Goal: Task Accomplishment & Management: Use online tool/utility

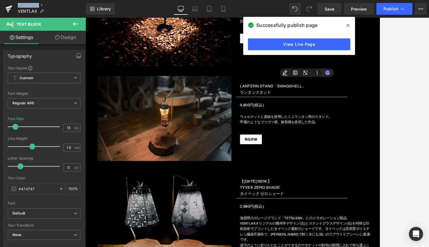
scroll to position [3755, 0]
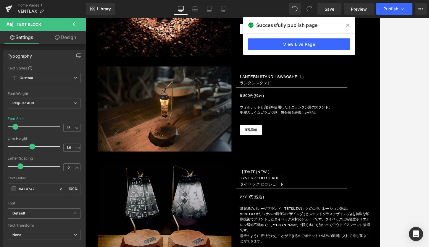
drag, startPoint x: 348, startPoint y: 24, endPoint x: 315, endPoint y: 10, distance: 35.1
click at [348, 24] on icon at bounding box center [347, 25] width 3 height 5
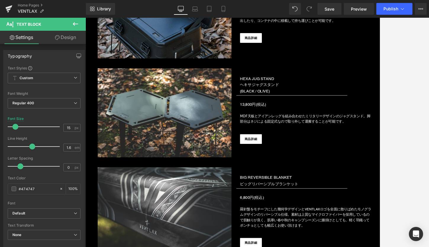
scroll to position [4500, 0]
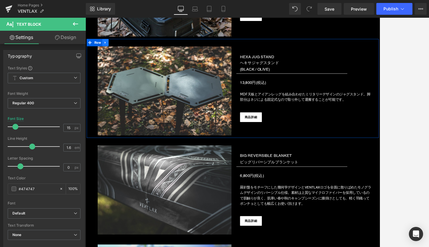
click at [110, 46] on icon at bounding box center [110, 48] width 4 height 4
click at [135, 43] on link at bounding box center [133, 47] width 8 height 9
click at [110, 46] on icon at bounding box center [110, 48] width 4 height 4
click at [123, 46] on icon at bounding box center [125, 48] width 4 height 4
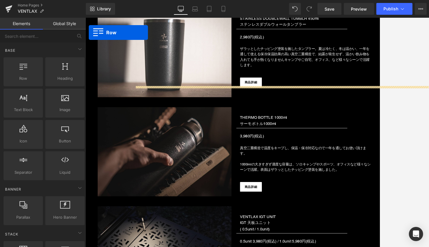
scroll to position [5011, 0]
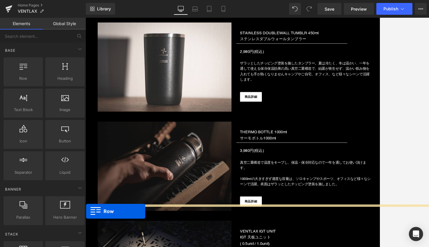
drag, startPoint x: 90, startPoint y: 83, endPoint x: 86, endPoint y: 253, distance: 170.6
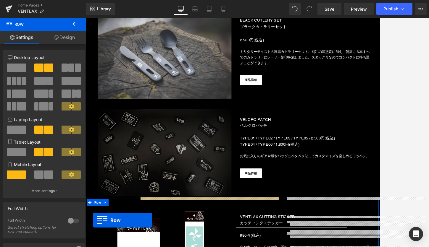
scroll to position [5656, 0]
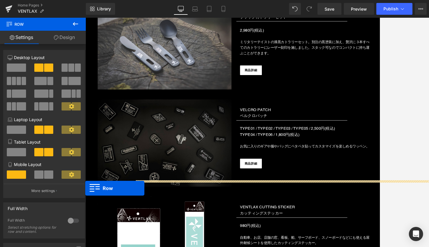
drag, startPoint x: 90, startPoint y: 136, endPoint x: 84, endPoint y: 211, distance: 75.3
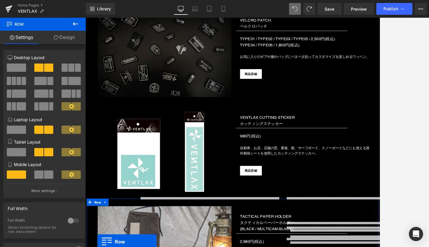
scroll to position [5780, 0]
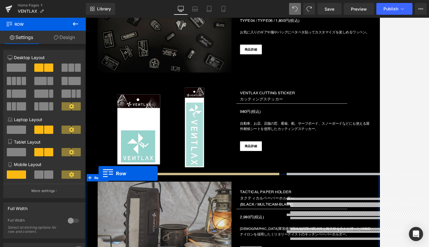
drag, startPoint x: 271, startPoint y: 61, endPoint x: 101, endPoint y: 207, distance: 224.7
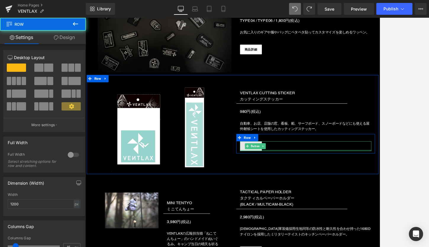
scroll to position [5851, 0]
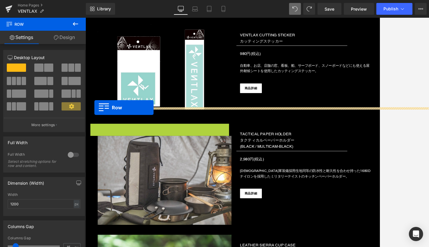
drag, startPoint x: 96, startPoint y: 139, endPoint x: 96, endPoint y: 127, distance: 12.1
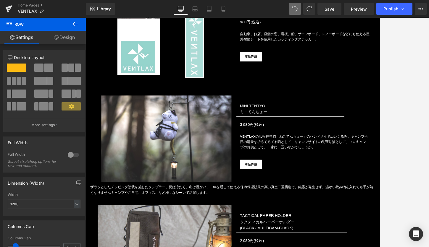
scroll to position [5914, 0]
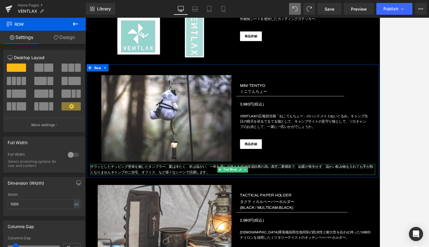
click at [95, 197] on font "ザラッとしたチッピング塗装を施したタンブラー。夏は冷たく、冬は温かい、一年を通して使える保冷保温効果の高い真空二重構造で、結露が発生せず、温かい飲み物を入れて…" at bounding box center [262, 202] width 343 height 11
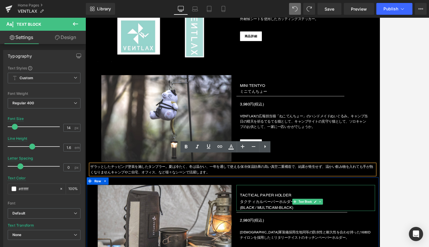
click at [280, 221] on div "TACTICAL PAPER HOLDER タクティカルペーパーホルダー 　　(BLACK / MULTICAM-BLACK)" at bounding box center [353, 237] width 168 height 32
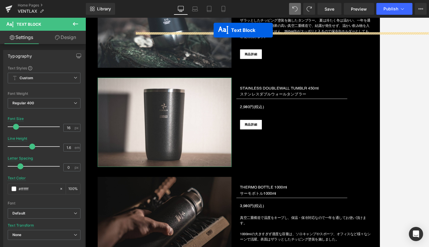
scroll to position [4909, 0]
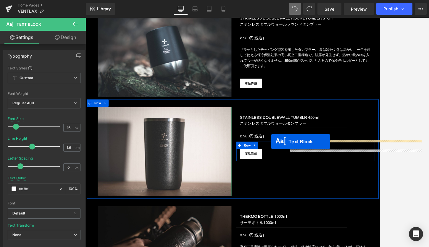
drag, startPoint x: 248, startPoint y: 190, endPoint x: 311, endPoint y: 168, distance: 66.3
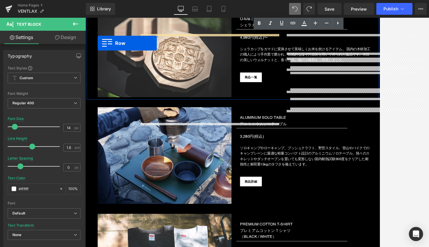
scroll to position [6439, 0]
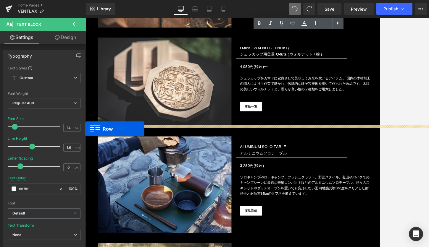
drag, startPoint x: 90, startPoint y: 168, endPoint x: 83, endPoint y: 152, distance: 16.7
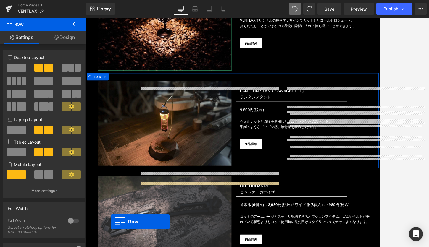
scroll to position [3750, 0]
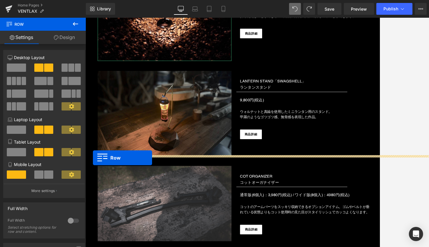
drag, startPoint x: 272, startPoint y: 31, endPoint x: 94, endPoint y: 188, distance: 237.1
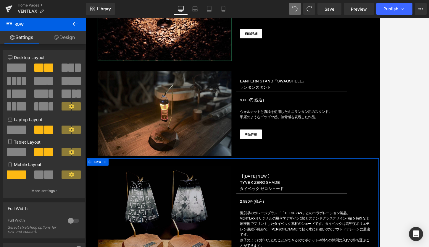
scroll to position [3832, 0]
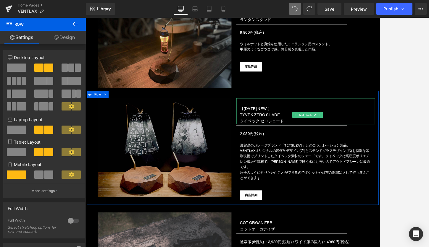
click at [342, 124] on p "【[DATE] NEW 】" at bounding box center [355, 128] width 164 height 8
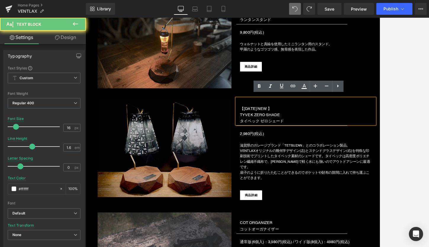
click at [342, 124] on p "【[DATE] NEW 】" at bounding box center [355, 128] width 164 height 8
click at [333, 124] on p "【[DATE] NEW 】" at bounding box center [355, 128] width 164 height 8
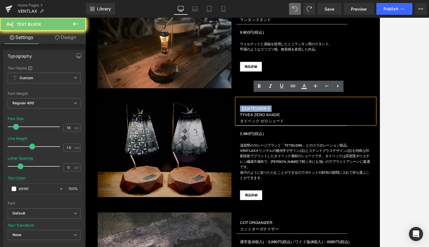
click at [333, 124] on p "【[DATE] NEW 】" at bounding box center [355, 128] width 164 height 8
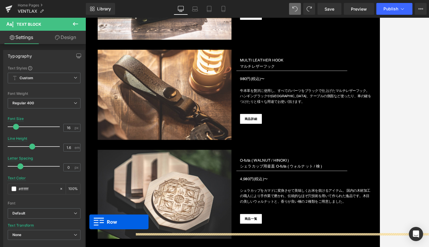
scroll to position [6333, 0]
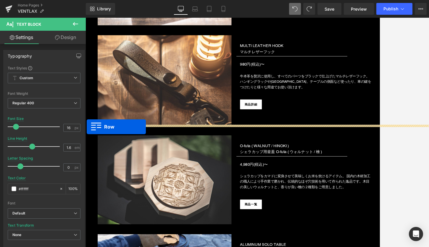
drag, startPoint x: 90, startPoint y: 108, endPoint x: 87, endPoint y: 150, distance: 42.1
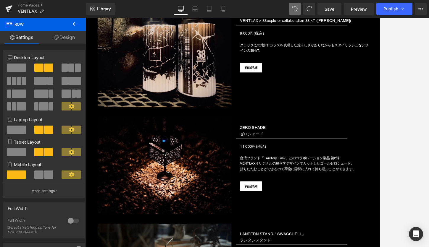
scroll to position [3575, 0]
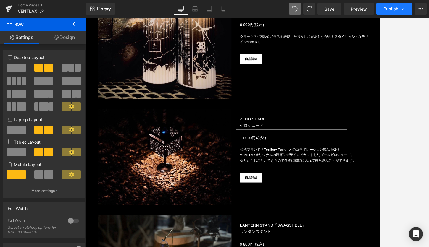
click at [396, 10] on span "Publish" at bounding box center [390, 9] width 15 height 5
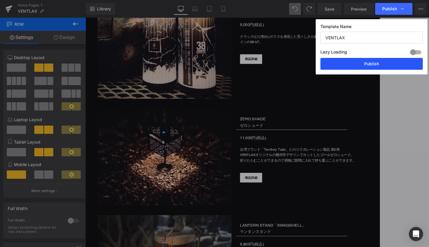
click at [354, 60] on button "Publish" at bounding box center [371, 64] width 102 height 12
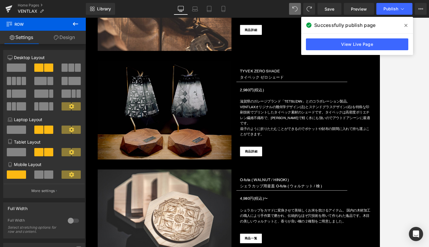
scroll to position [6357, 0]
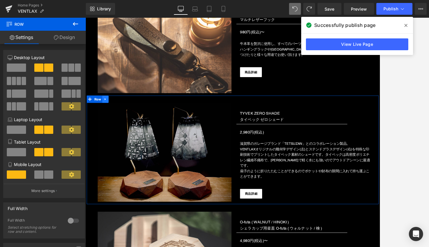
click at [110, 115] on icon at bounding box center [110, 117] width 4 height 4
click at [125, 115] on icon at bounding box center [125, 117] width 4 height 4
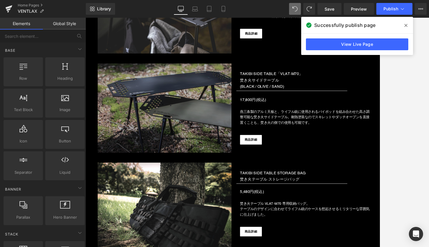
scroll to position [2309, 0]
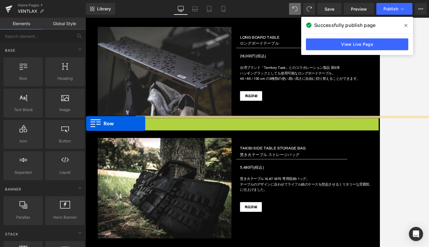
drag, startPoint x: 90, startPoint y: 143, endPoint x: 86, endPoint y: 147, distance: 5.6
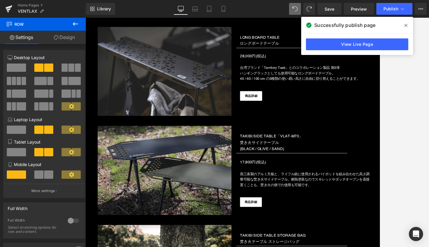
click at [405, 25] on icon at bounding box center [405, 25] width 3 height 5
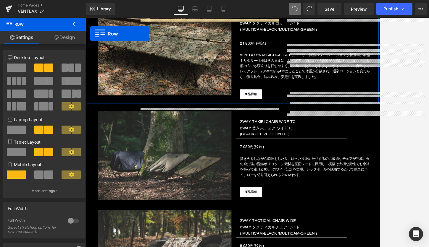
scroll to position [1930, 0]
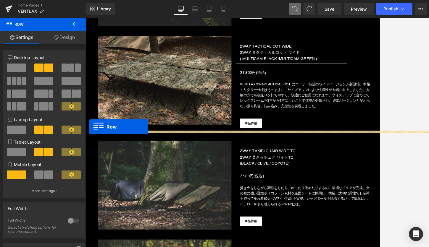
drag, startPoint x: 89, startPoint y: 125, endPoint x: 90, endPoint y: 150, distance: 25.4
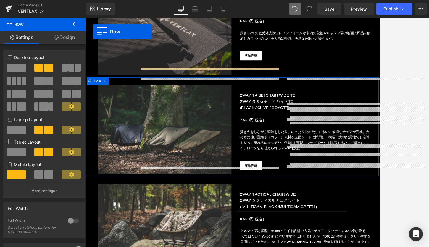
scroll to position [2101, 0]
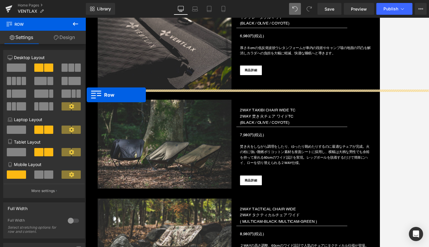
drag, startPoint x: 90, startPoint y: 70, endPoint x: 87, endPoint y: 111, distance: 41.5
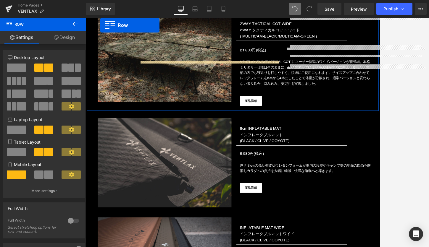
scroll to position [1945, 0]
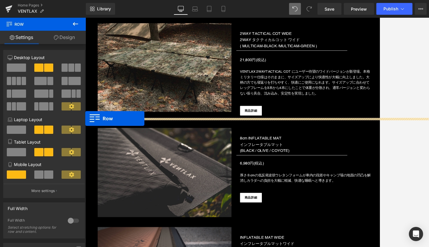
drag, startPoint x: 91, startPoint y: 110, endPoint x: 85, endPoint y: 141, distance: 32.3
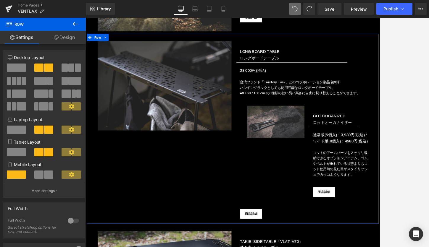
scroll to position [2392, 0]
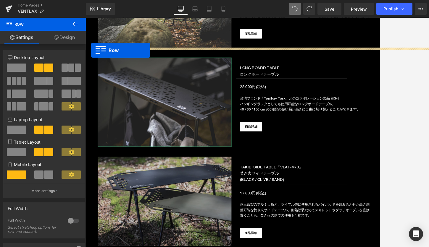
drag, startPoint x: 272, startPoint y: 137, endPoint x: 92, endPoint y: 57, distance: 196.1
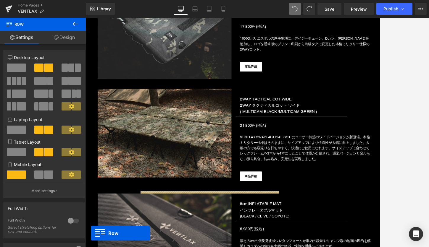
scroll to position [1889, 0]
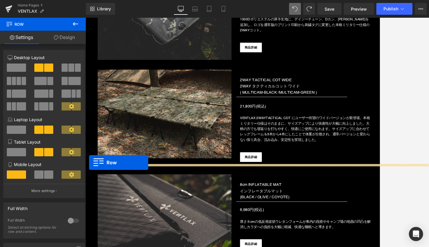
drag, startPoint x: 90, startPoint y: 160, endPoint x: 90, endPoint y: 194, distance: 34.0
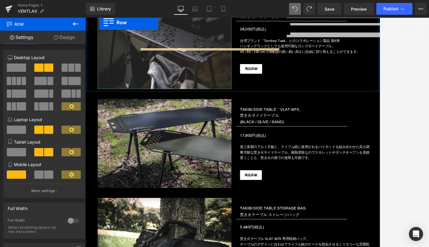
scroll to position [2420, 0]
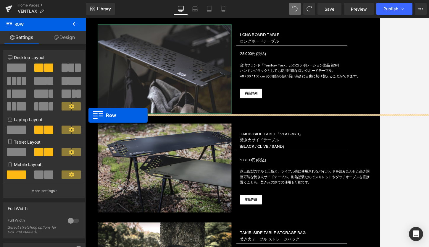
drag, startPoint x: 91, startPoint y: 205, endPoint x: 89, endPoint y: 136, distance: 68.6
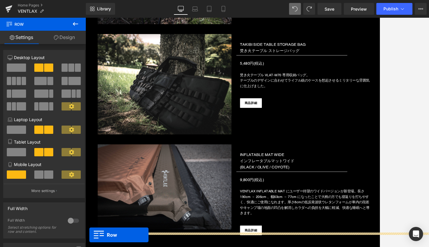
scroll to position [2689, 0]
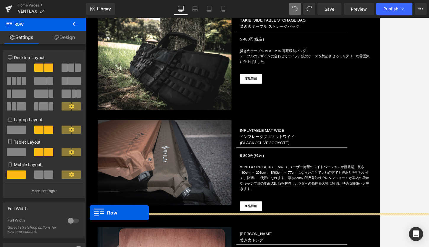
drag, startPoint x: 91, startPoint y: 108, endPoint x: 90, endPoint y: 255, distance: 146.9
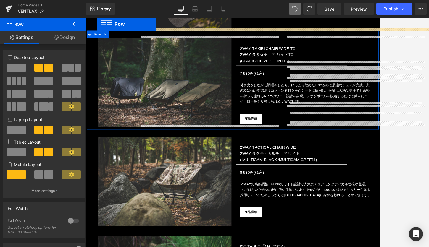
scroll to position [2106, 0]
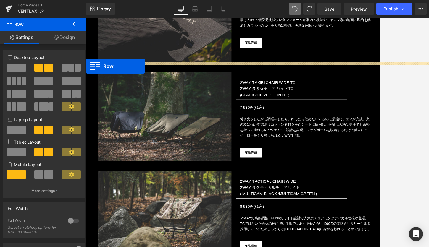
drag, startPoint x: 90, startPoint y: 154, endPoint x: 86, endPoint y: 77, distance: 77.0
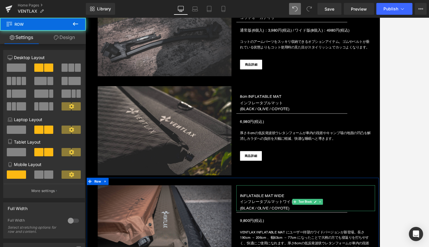
scroll to position [1897, 0]
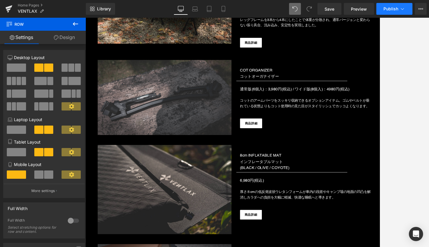
click at [393, 8] on span "Publish" at bounding box center [390, 9] width 15 height 5
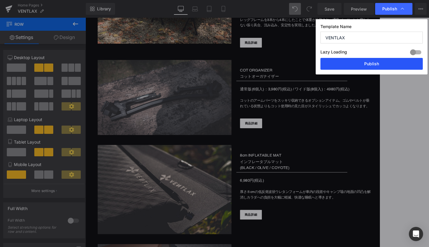
click at [351, 62] on button "Publish" at bounding box center [371, 64] width 102 height 12
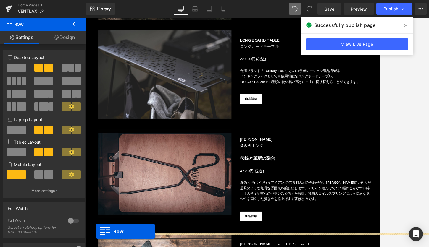
scroll to position [2816, 0]
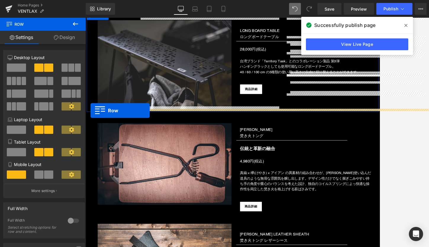
drag, startPoint x: 90, startPoint y: 207, endPoint x: 92, endPoint y: 131, distance: 76.3
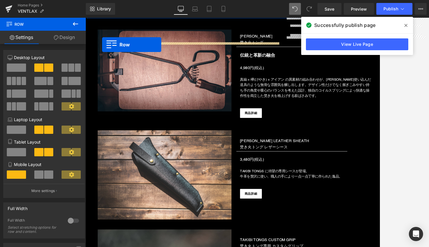
scroll to position [3000, 0]
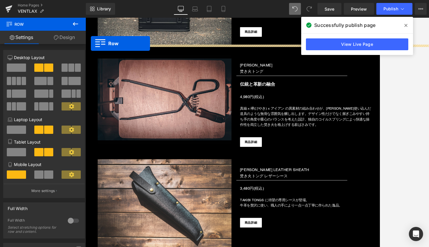
drag, startPoint x: 90, startPoint y: 244, endPoint x: 92, endPoint y: 49, distance: 195.1
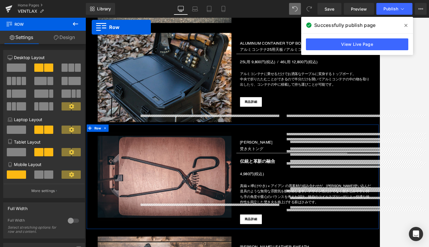
scroll to position [3021, 0]
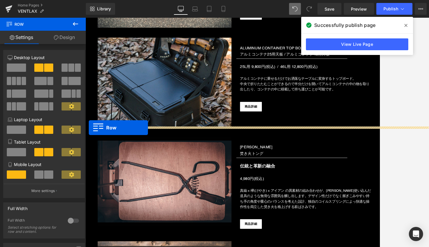
drag, startPoint x: 90, startPoint y: 106, endPoint x: 89, endPoint y: 152, distance: 46.1
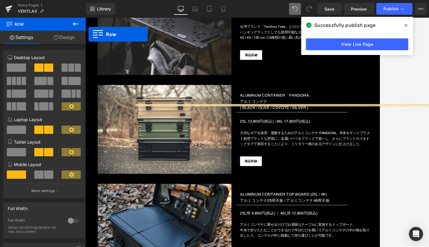
scroll to position [2922, 0]
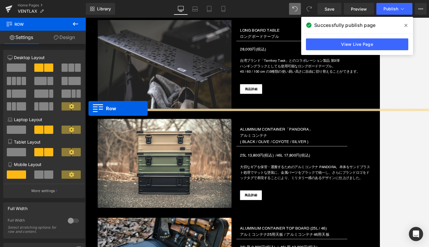
drag, startPoint x: 89, startPoint y: 43, endPoint x: 89, endPoint y: 128, distance: 85.4
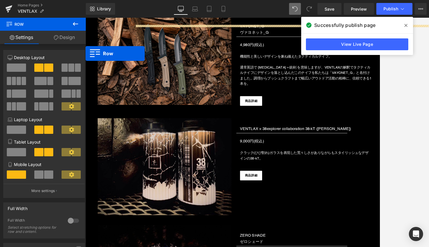
scroll to position [3875, 0]
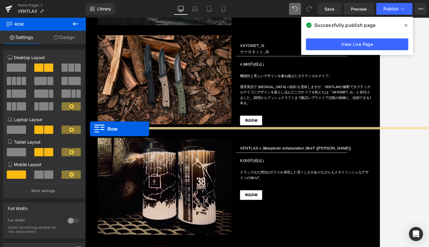
drag, startPoint x: 89, startPoint y: 158, endPoint x: 91, endPoint y: 153, distance: 5.0
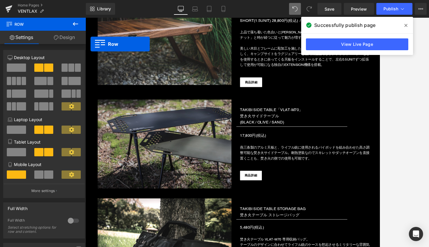
scroll to position [2547, 0]
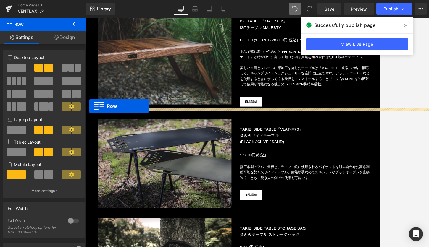
drag, startPoint x: 90, startPoint y: 103, endPoint x: 90, endPoint y: 125, distance: 22.2
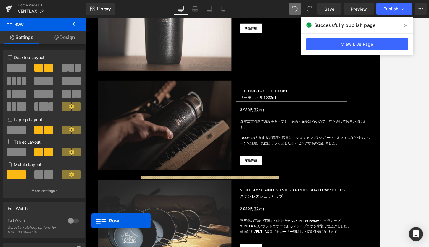
scroll to position [4942, 0]
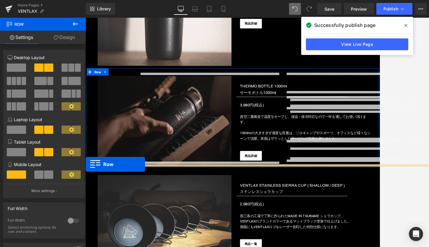
drag, startPoint x: 90, startPoint y: 176, endPoint x: 82, endPoint y: 197, distance: 22.3
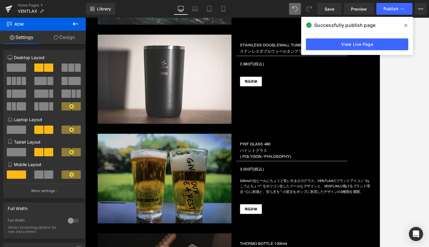
scroll to position [4932, 0]
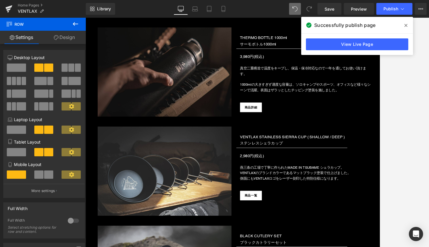
scroll to position [5079, 0]
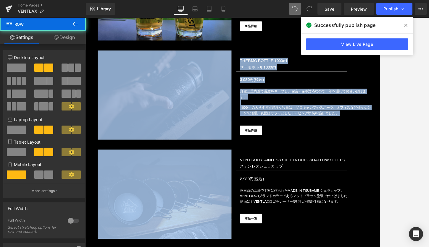
drag, startPoint x: 92, startPoint y: 49, endPoint x: 91, endPoint y: 53, distance: 3.3
click at [91, 53] on div "Image THERMO BOTTLE 1000ml サーモボトル1000ml Text Block Separator 3,980円(税込) Text Bl…" at bounding box center [264, 108] width 355 height 121
click at [91, 50] on div "Image THERMO BOTTLE 1000ml サーモボトル1000ml Text Block Separator 3,980円(税込) Text Bl…" at bounding box center [264, 108] width 355 height 121
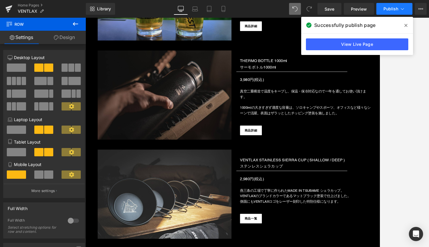
click at [387, 7] on span "Publish" at bounding box center [390, 9] width 15 height 5
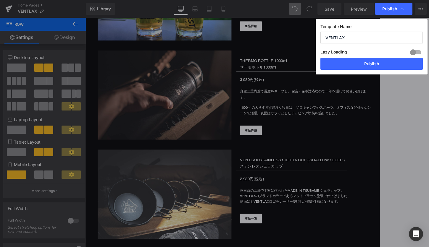
click at [355, 69] on div "Template Name VENTLAX Lazy Loading Build Upgrade plan to unlock Lazy loading he…" at bounding box center [371, 46] width 112 height 55
click at [350, 63] on button "Publish" at bounding box center [371, 64] width 102 height 12
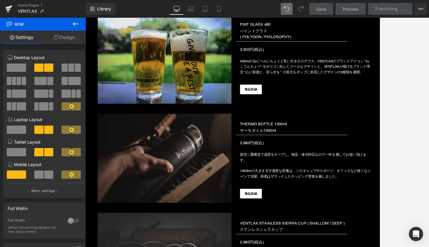
scroll to position [5002, 0]
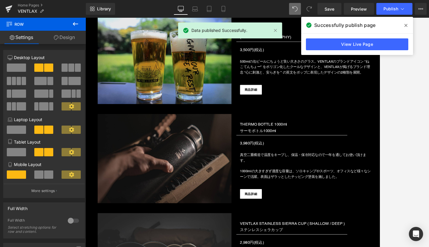
click at [406, 24] on icon at bounding box center [405, 25] width 3 height 5
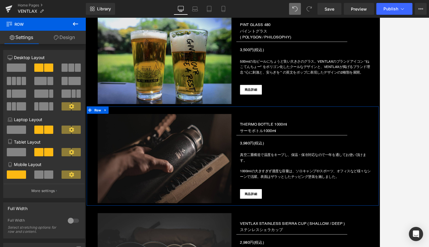
click at [90, 128] on icon at bounding box center [91, 130] width 4 height 4
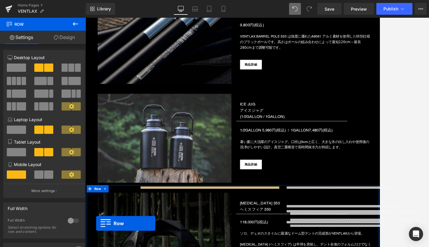
scroll to position [1035, 0]
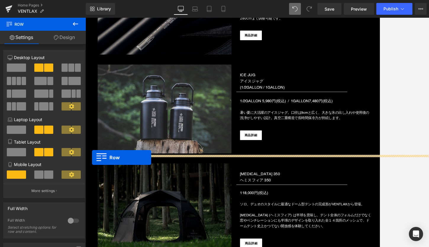
drag, startPoint x: 90, startPoint y: 127, endPoint x: 93, endPoint y: 188, distance: 61.3
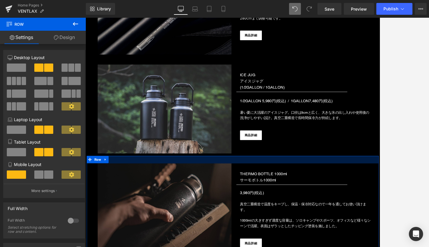
scroll to position [1072, 0]
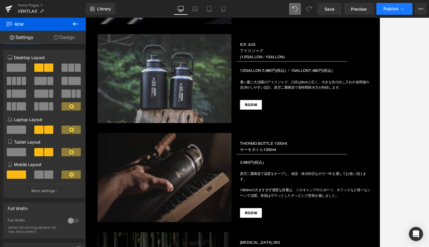
click at [387, 8] on span "Publish" at bounding box center [390, 9] width 15 height 5
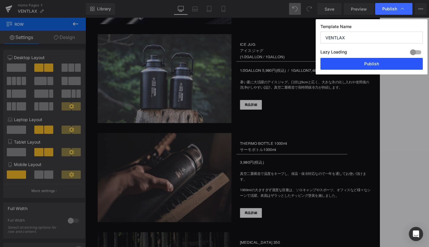
click at [352, 64] on button "Publish" at bounding box center [371, 64] width 102 height 12
